Goal: Find specific page/section: Find specific page/section

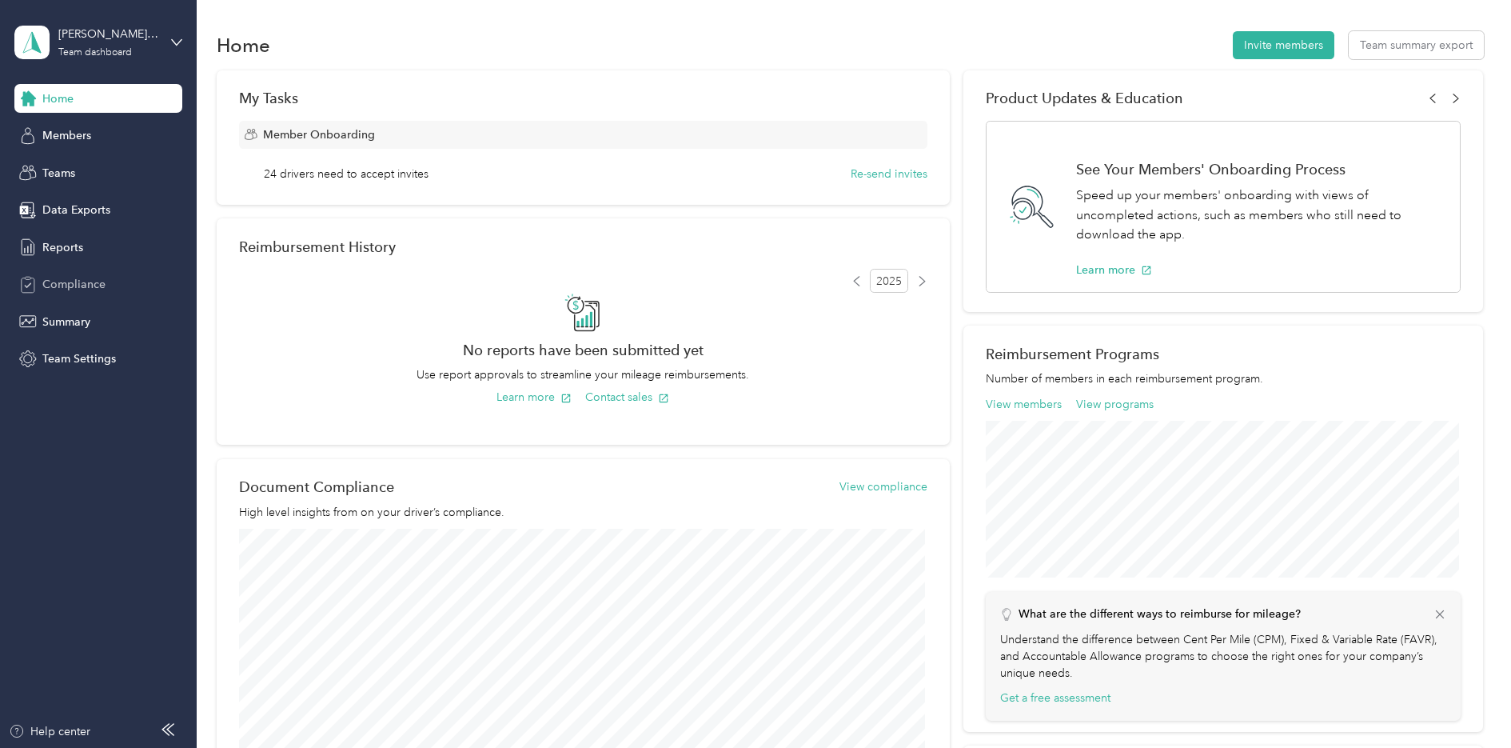
click at [166, 289] on div "Compliance" at bounding box center [98, 284] width 168 height 29
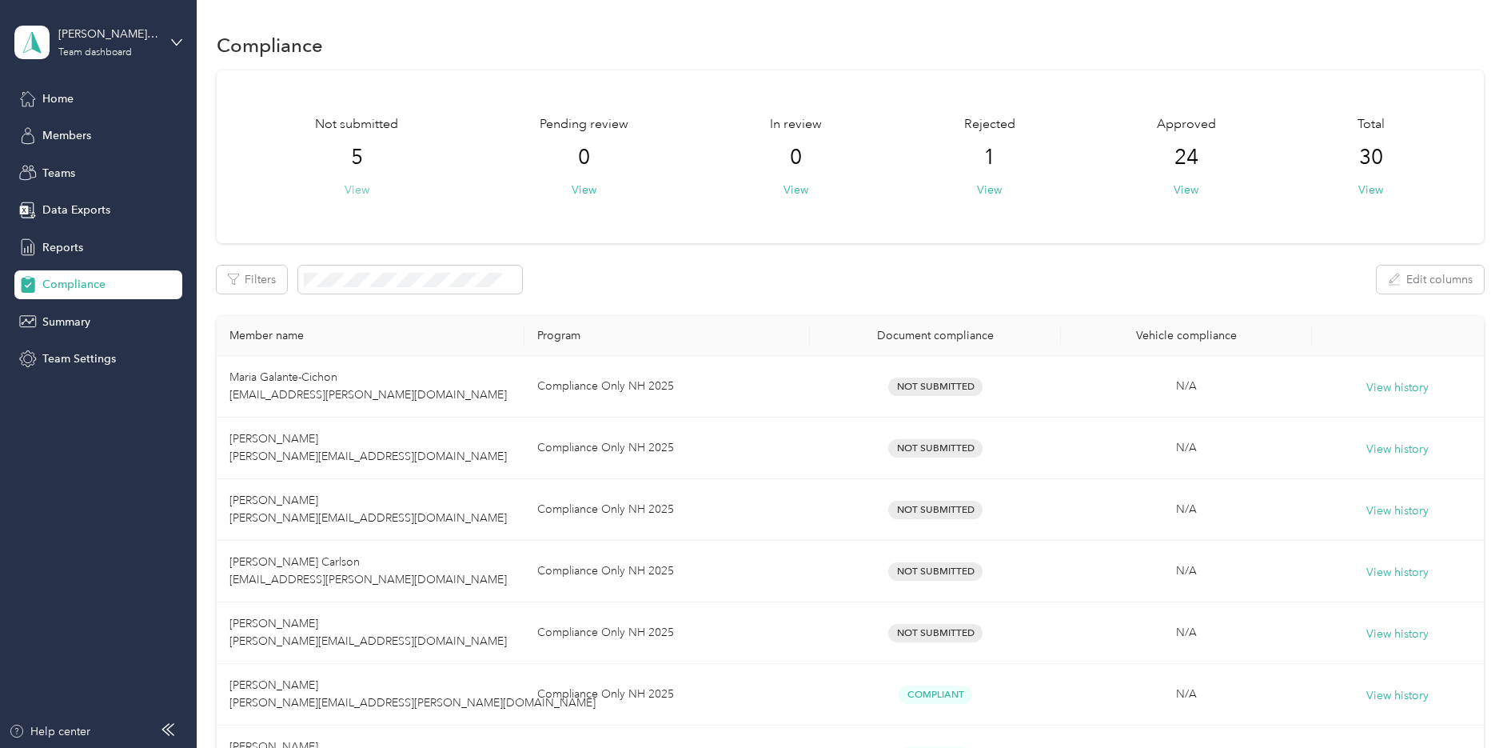
click at [358, 190] on button "View" at bounding box center [357, 190] width 25 height 17
